Goal: Find specific page/section: Find specific page/section

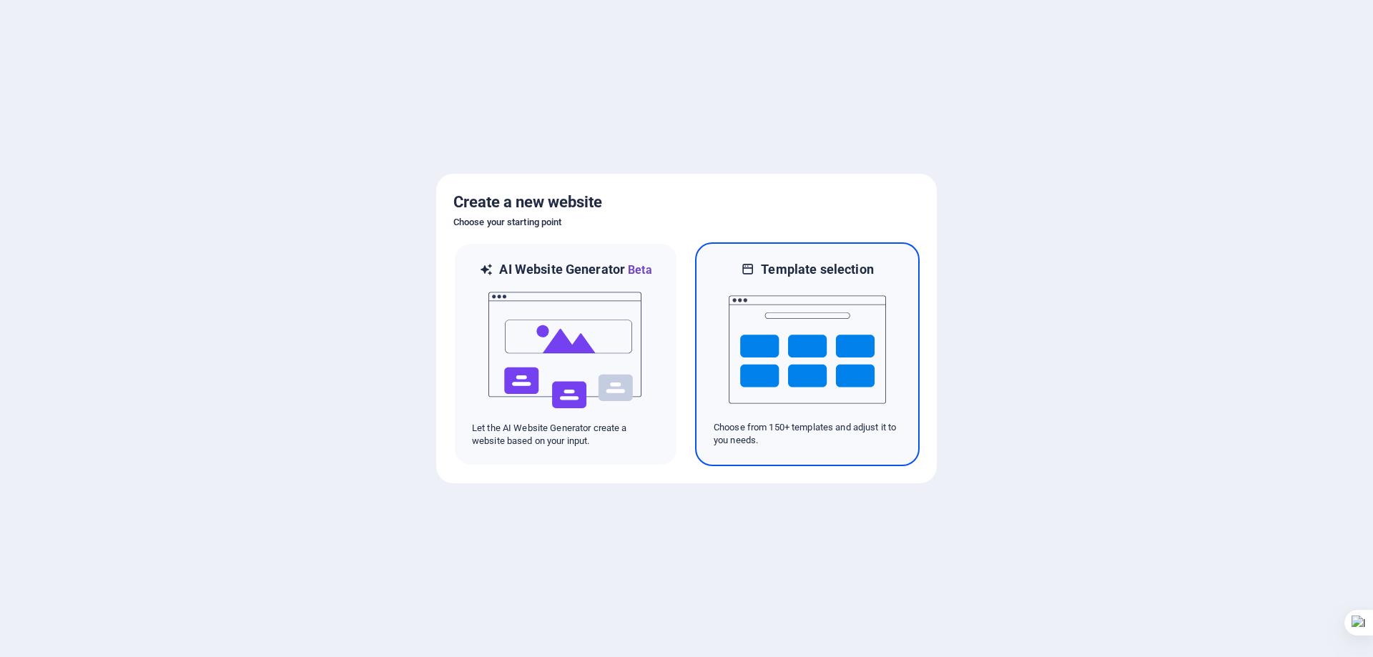
click at [777, 322] on img at bounding box center [807, 349] width 157 height 143
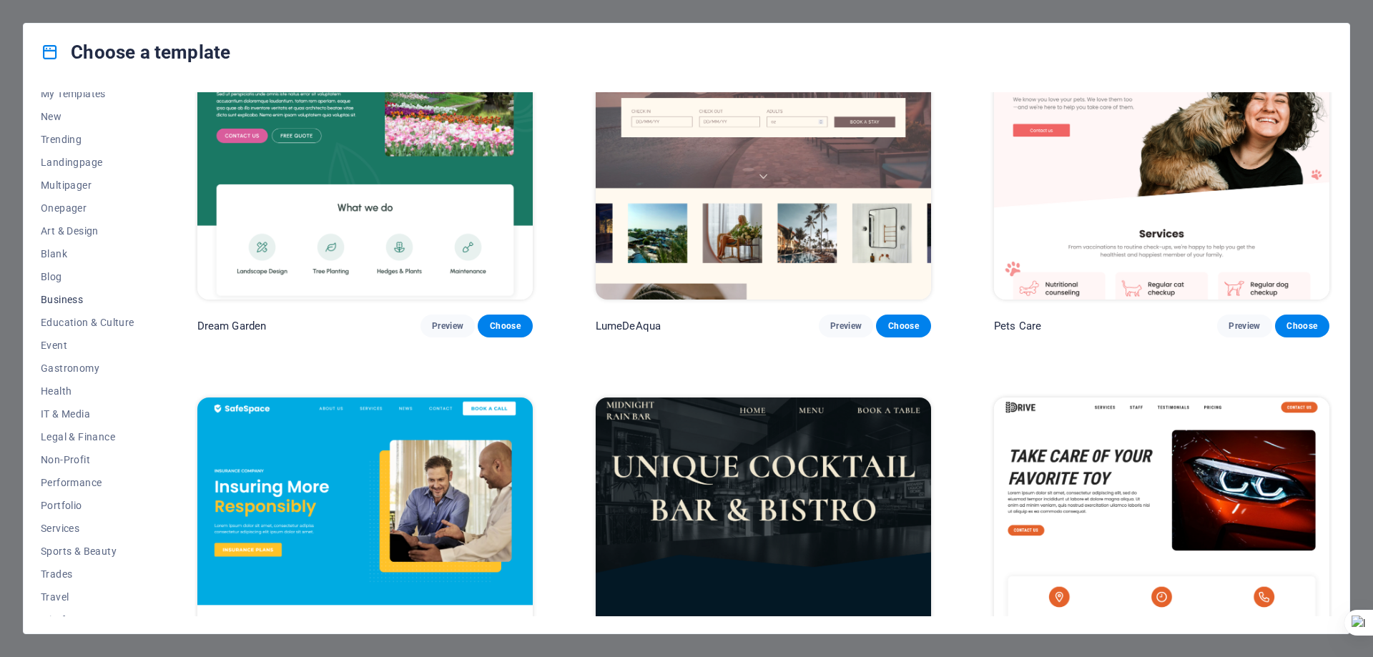
scroll to position [48, 0]
click at [82, 398] on span "IT & Media" at bounding box center [88, 398] width 94 height 11
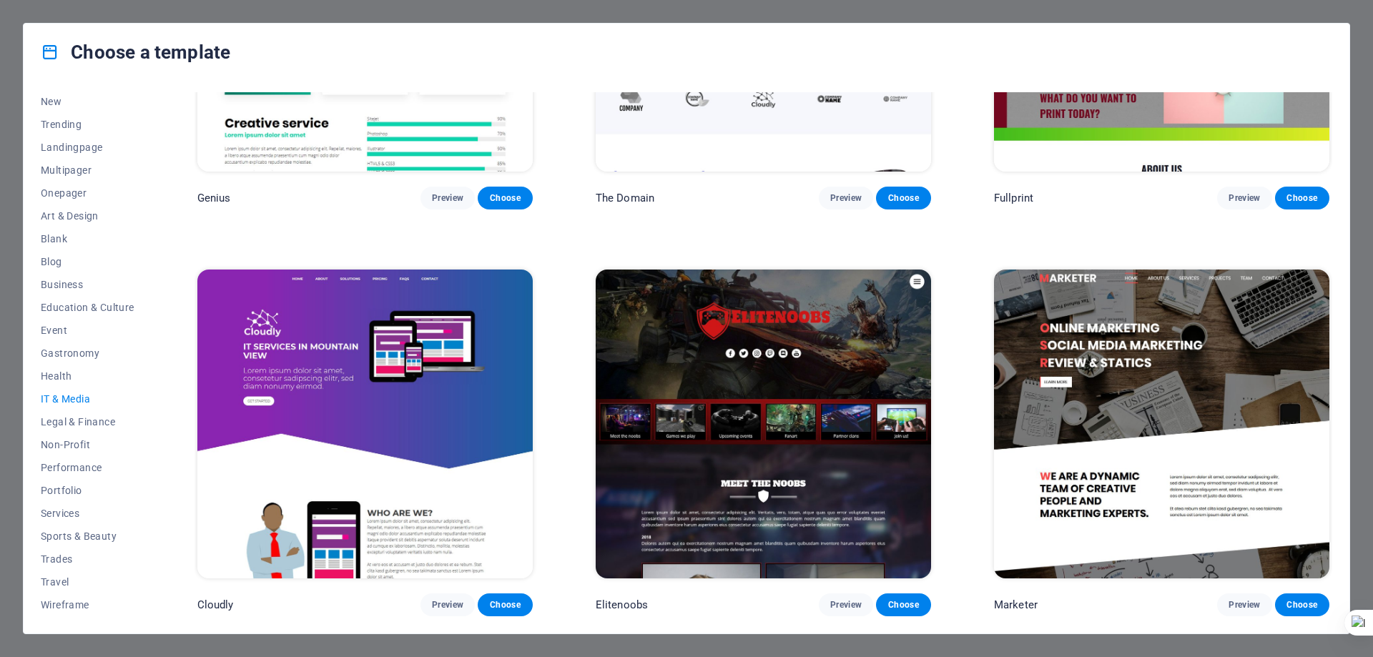
scroll to position [1041, 0]
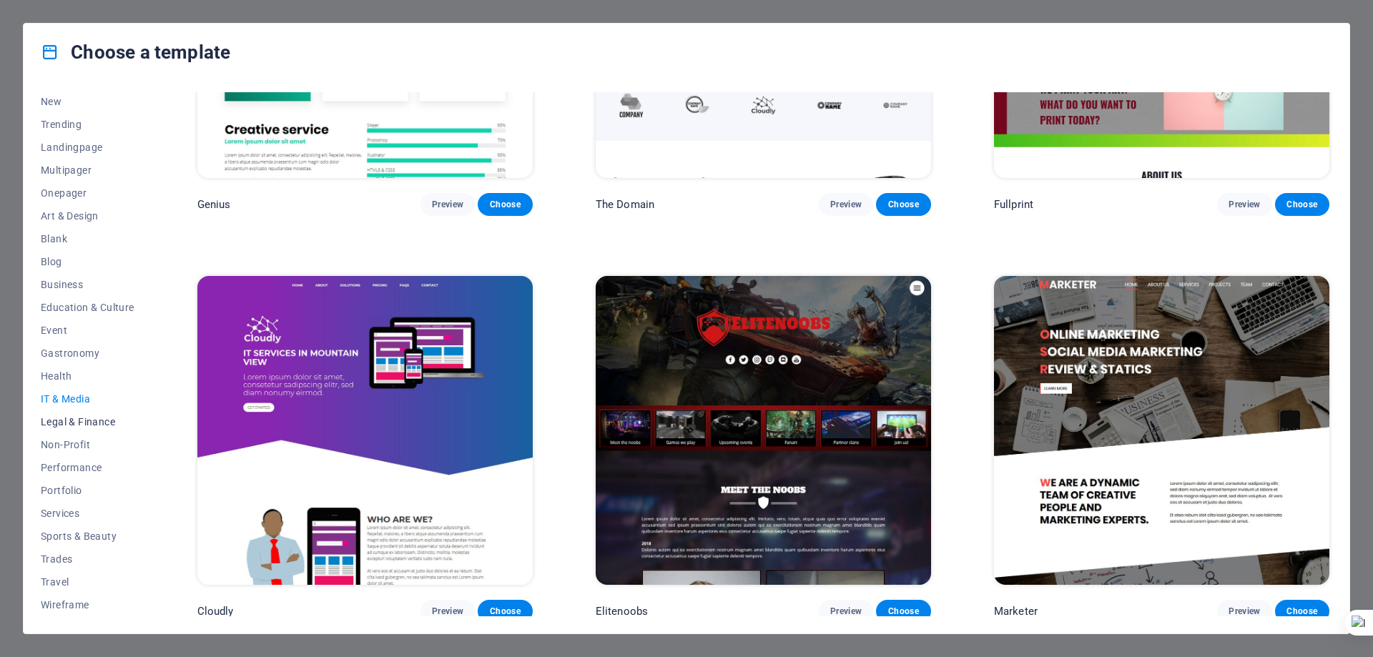
click at [77, 426] on span "Legal & Finance" at bounding box center [88, 421] width 94 height 11
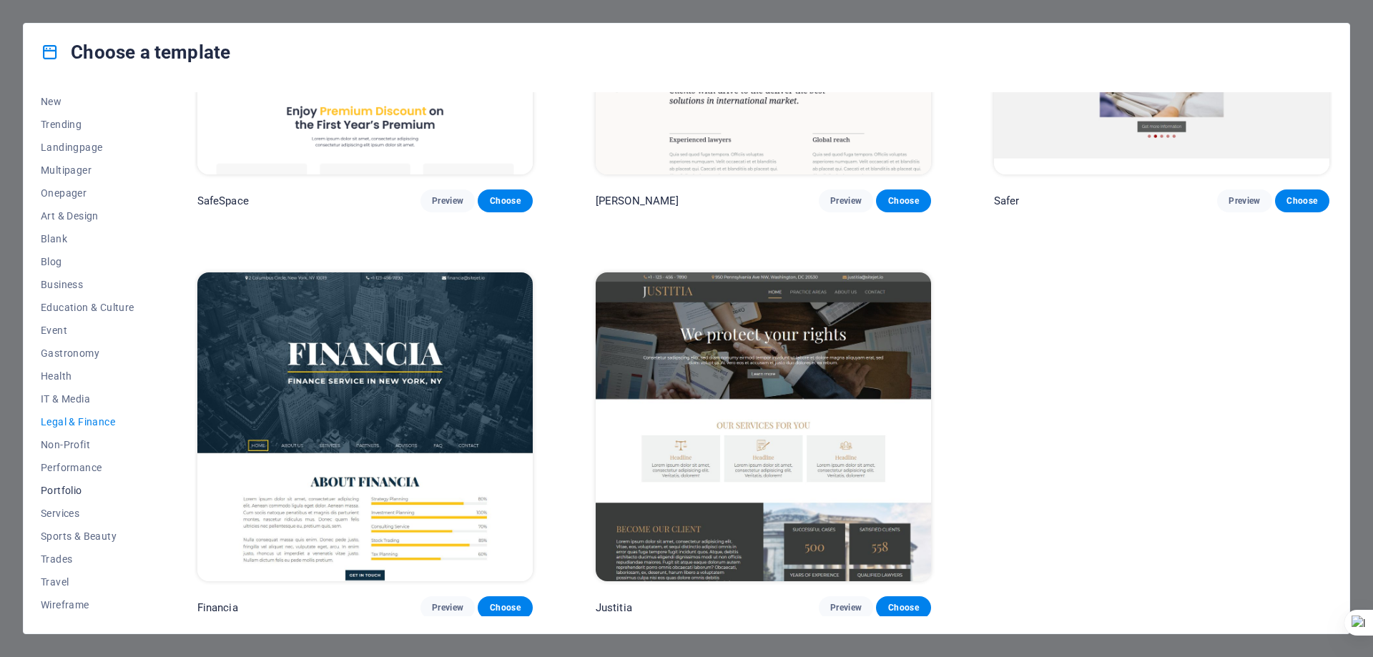
click at [73, 482] on button "Portfolio" at bounding box center [88, 490] width 94 height 23
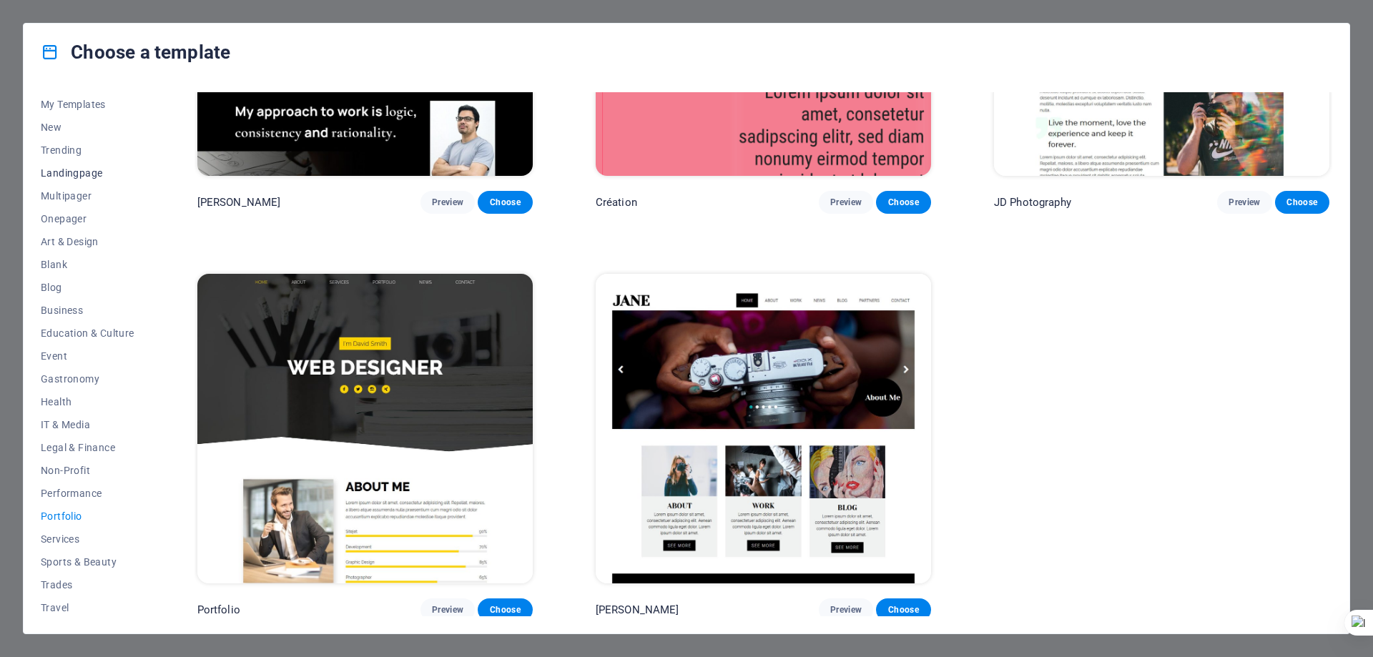
scroll to position [0, 0]
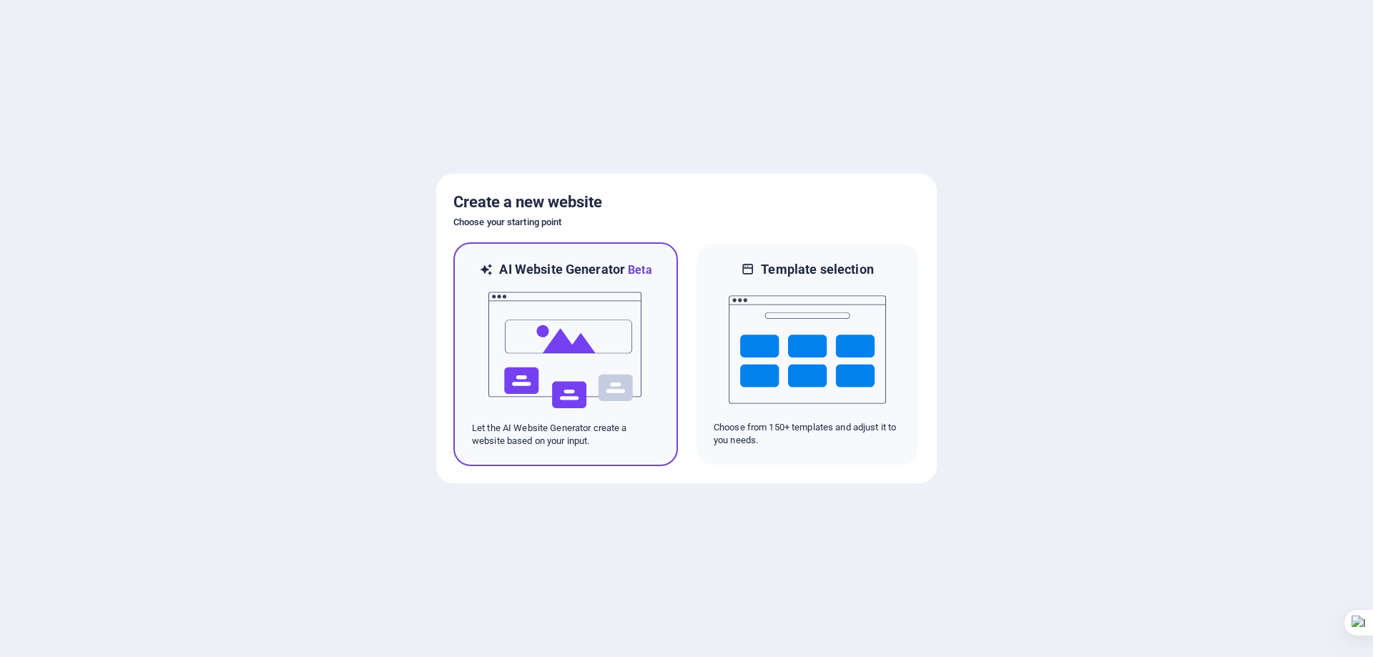
click at [587, 339] on img at bounding box center [565, 350] width 157 height 143
